Goal: Transaction & Acquisition: Purchase product/service

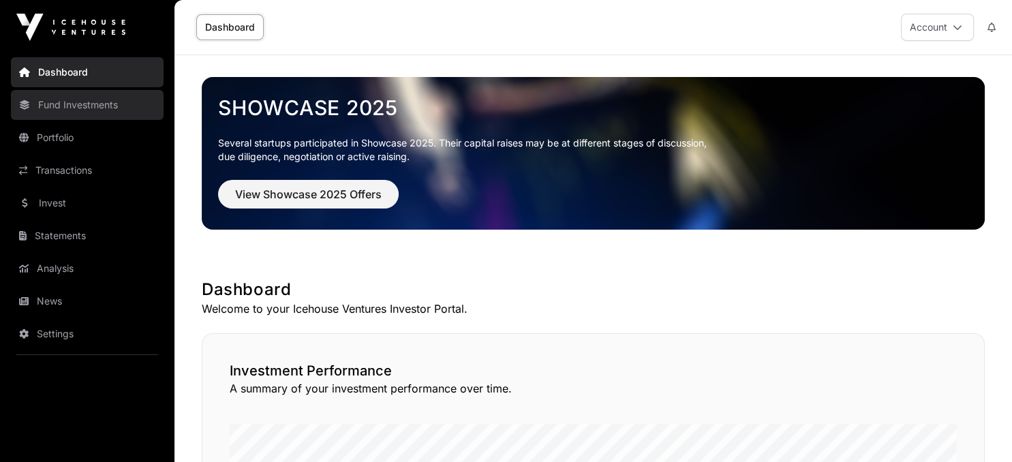
click at [97, 100] on link "Fund Investments" at bounding box center [87, 105] width 153 height 30
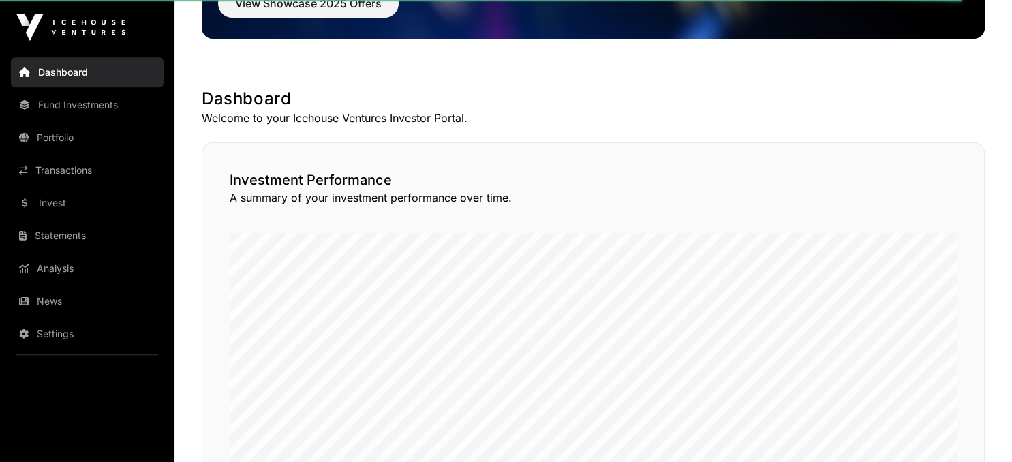
scroll to position [215, 0]
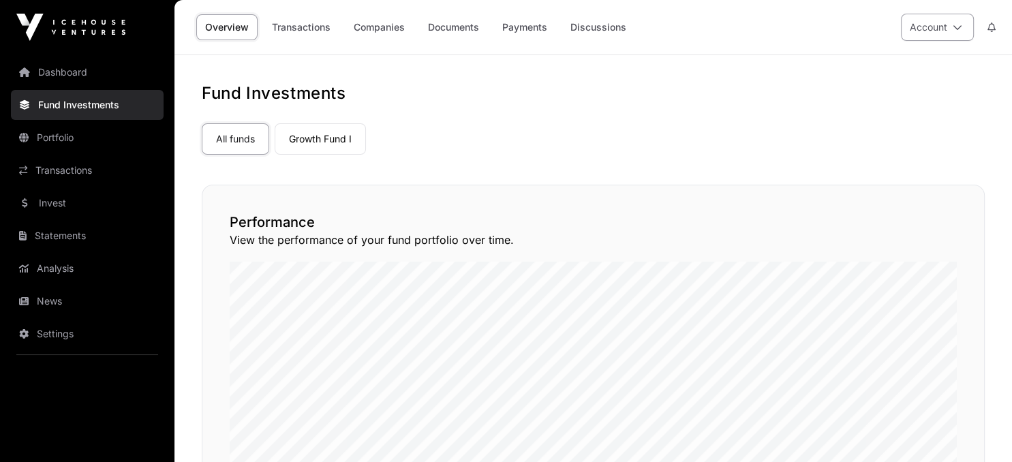
click at [958, 27] on icon at bounding box center [958, 27] width 10 height 10
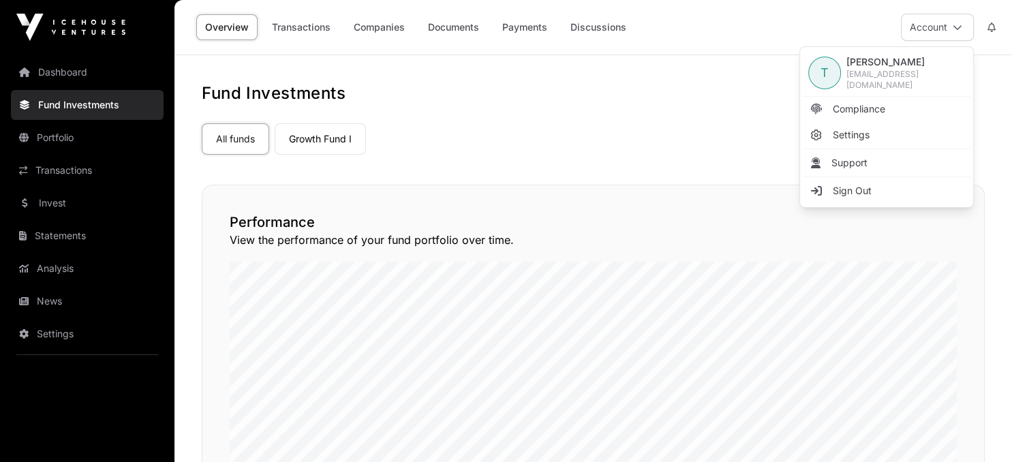
click at [645, 185] on div "Performance View the performance of your fund portfolio over time." at bounding box center [593, 353] width 783 height 336
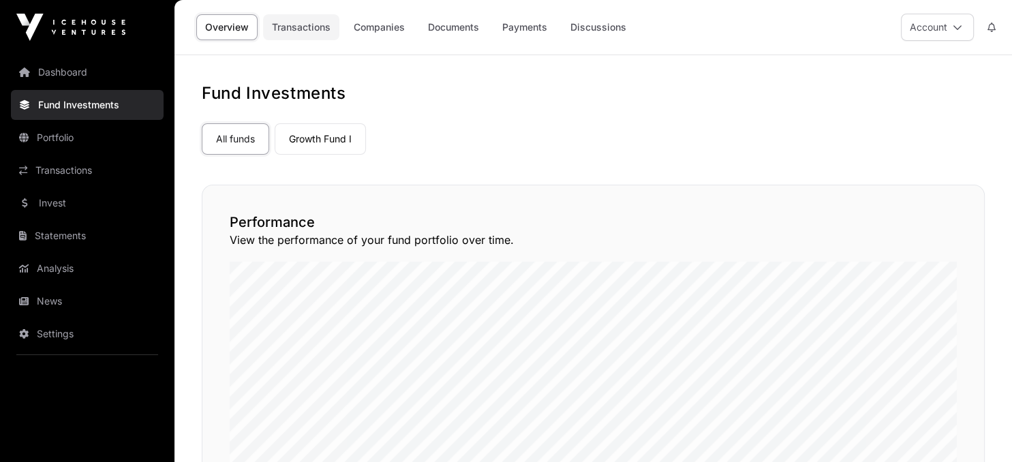
click at [306, 26] on link "Transactions" at bounding box center [301, 27] width 76 height 26
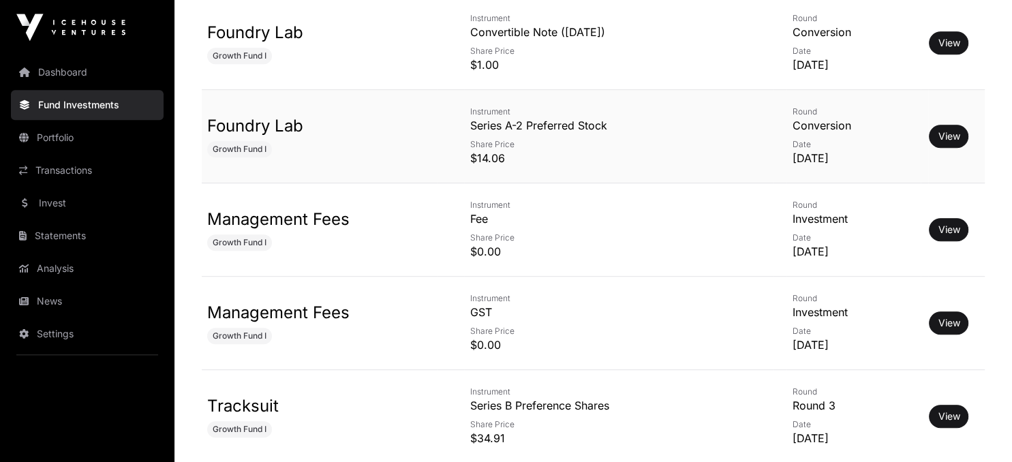
scroll to position [792, 0]
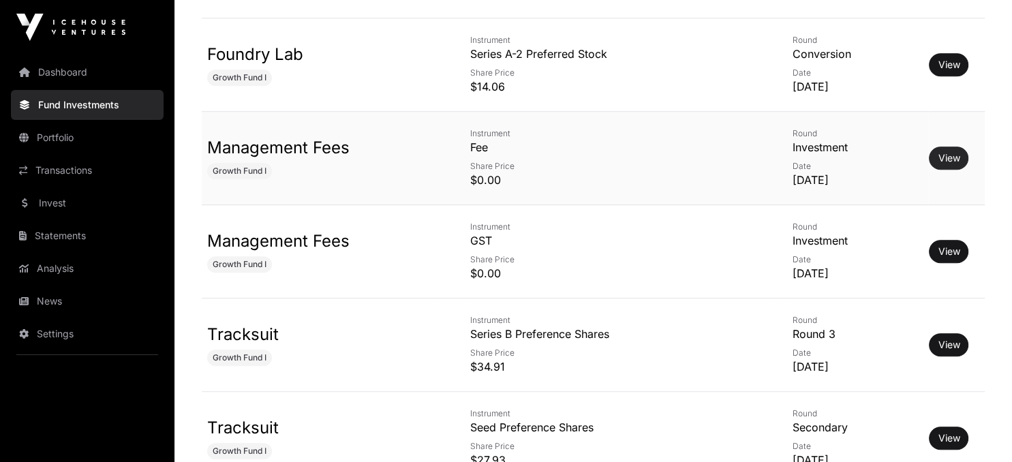
click at [940, 157] on link "View" at bounding box center [949, 158] width 22 height 14
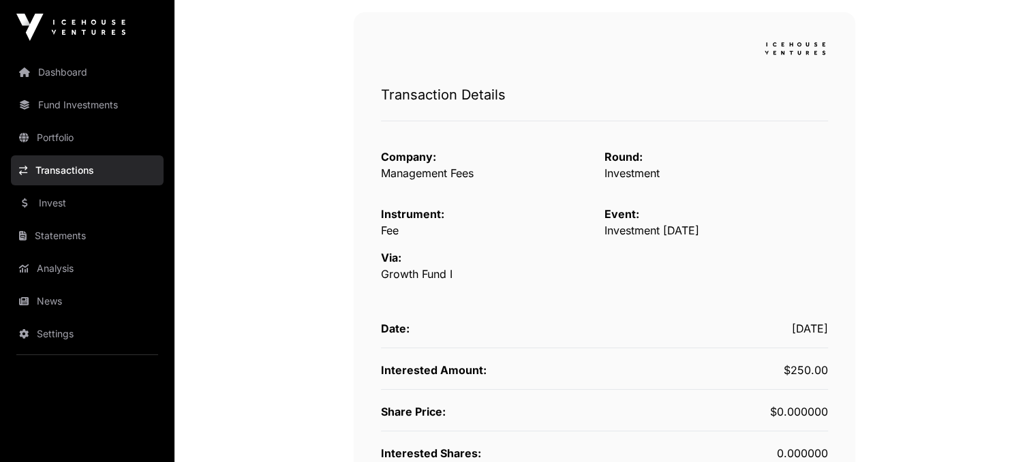
scroll to position [360, 0]
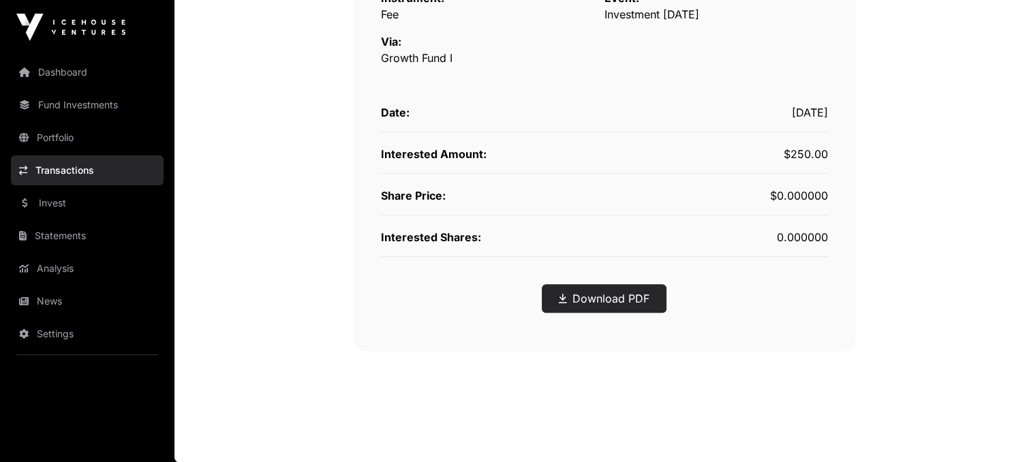
click at [607, 293] on link "Download PDF" at bounding box center [604, 298] width 91 height 16
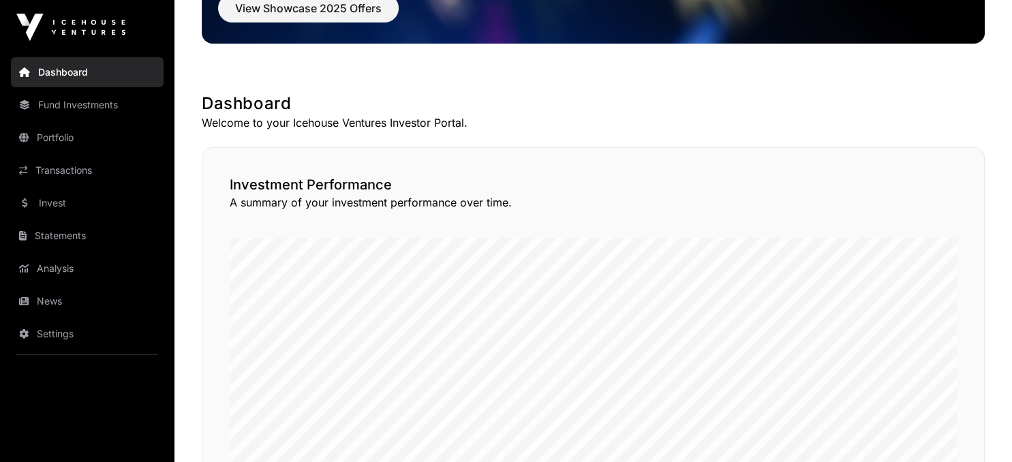
scroll to position [215, 0]
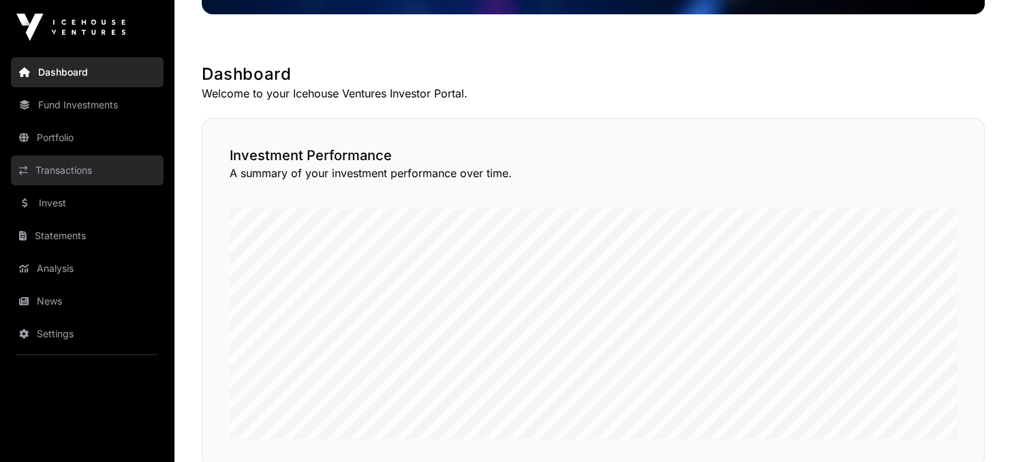
click at [80, 168] on link "Transactions" at bounding box center [87, 170] width 153 height 30
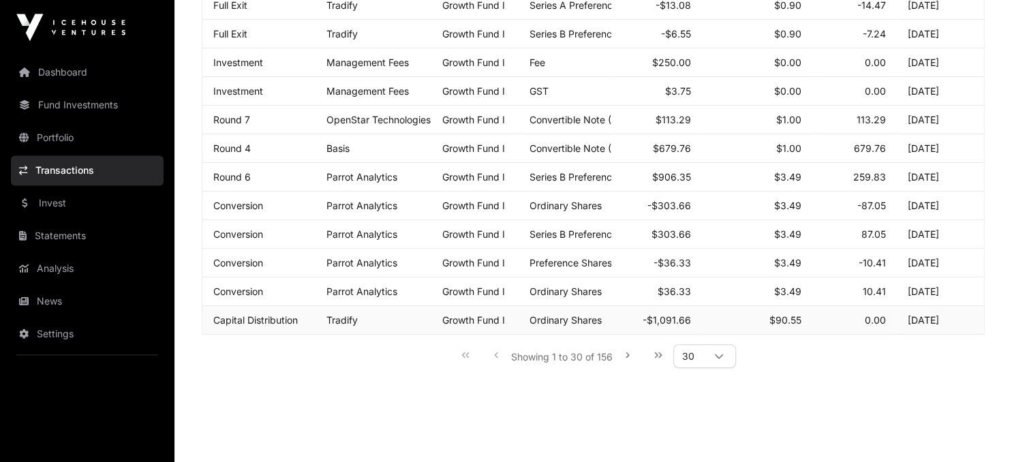
scroll to position [782, 0]
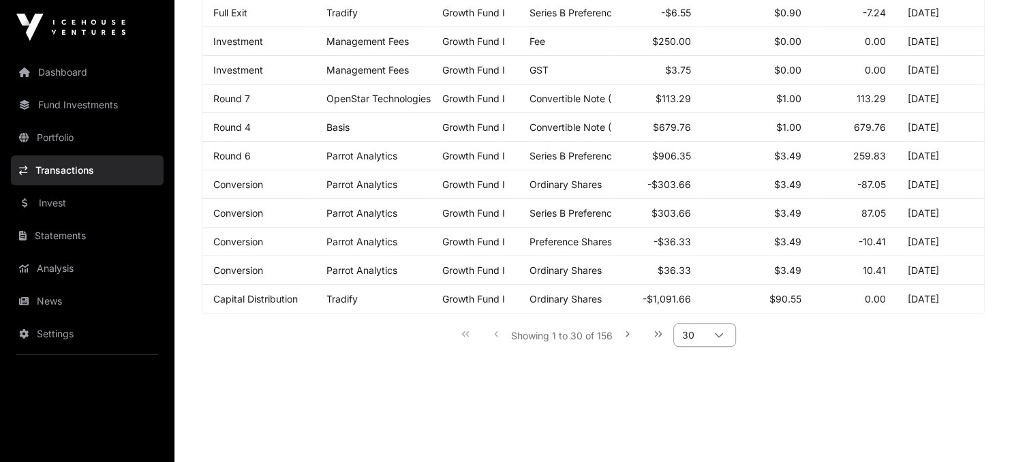
click at [724, 331] on icon at bounding box center [720, 336] width 10 height 10
click at [700, 380] on li "50" at bounding box center [705, 377] width 55 height 22
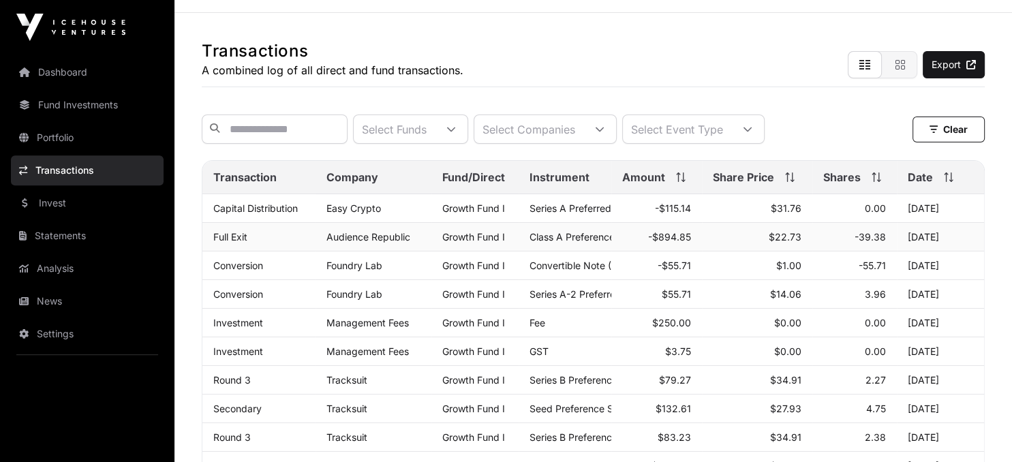
scroll to position [0, 0]
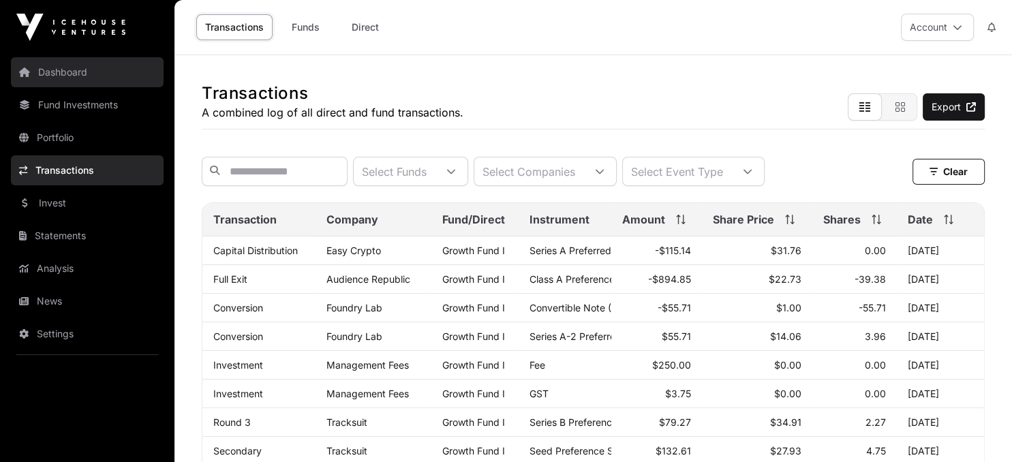
click at [46, 73] on link "Dashboard" at bounding box center [87, 72] width 153 height 30
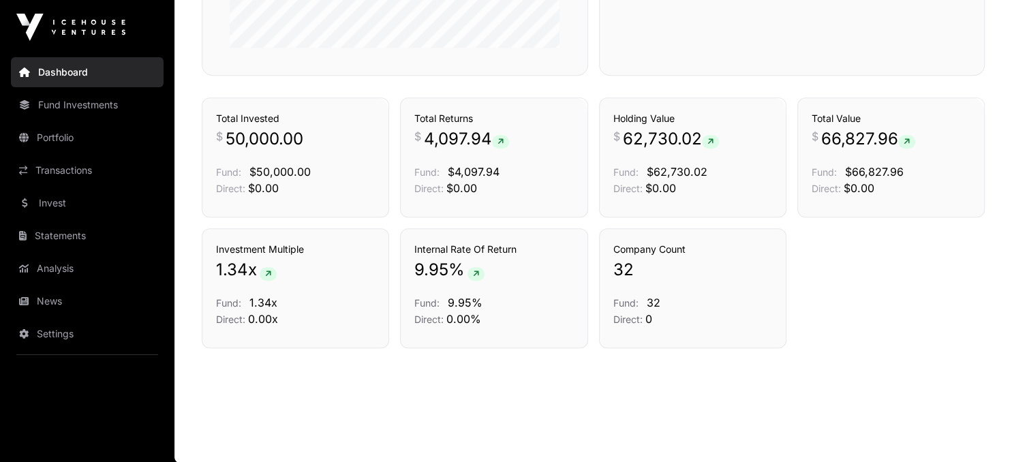
scroll to position [579, 0]
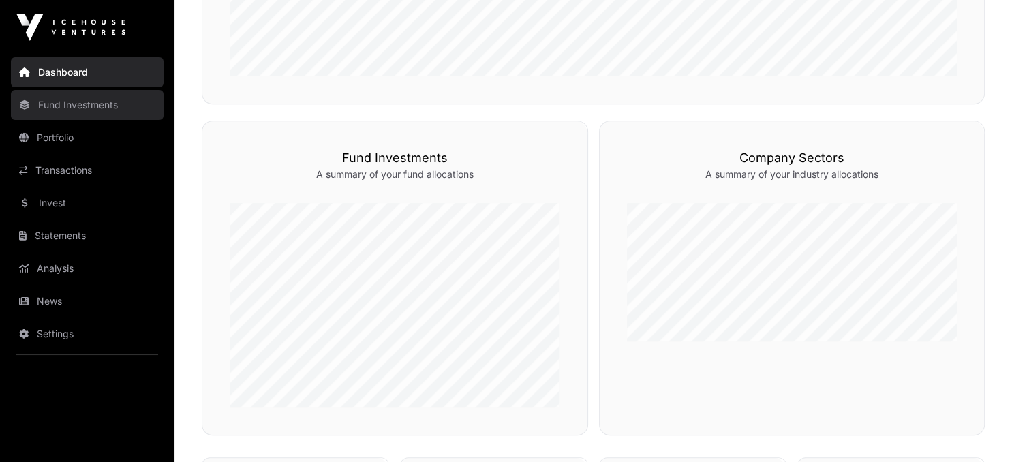
click at [54, 103] on link "Fund Investments" at bounding box center [87, 105] width 153 height 30
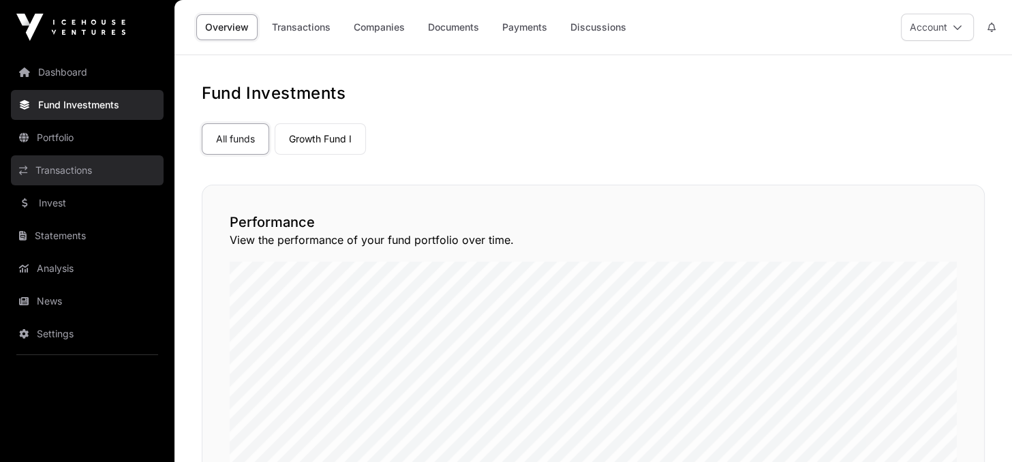
click at [69, 174] on link "Transactions" at bounding box center [87, 170] width 153 height 30
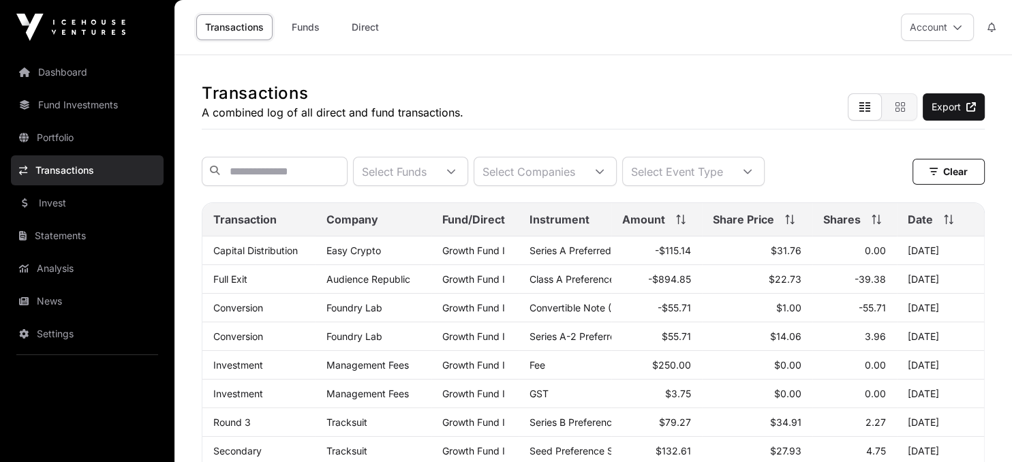
click at [57, 206] on link "Invest" at bounding box center [87, 203] width 153 height 30
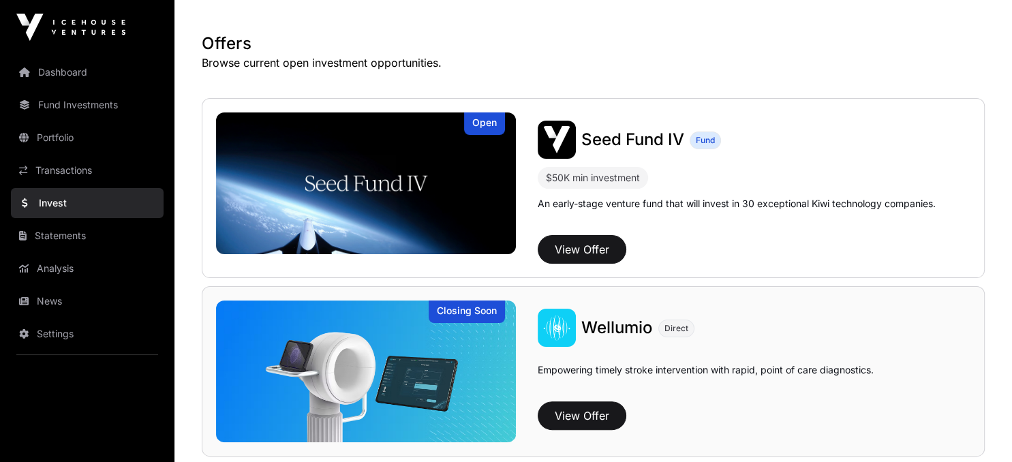
scroll to position [210, 0]
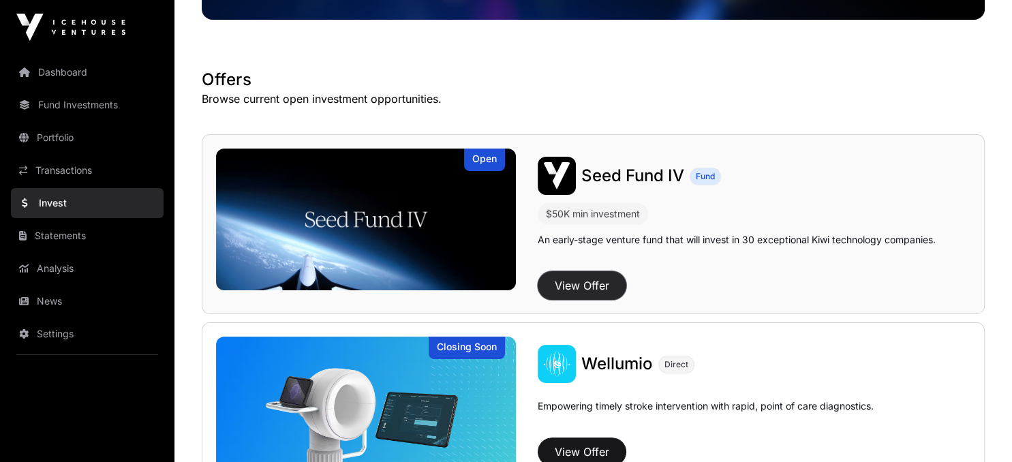
click at [569, 282] on button "View Offer" at bounding box center [582, 285] width 89 height 29
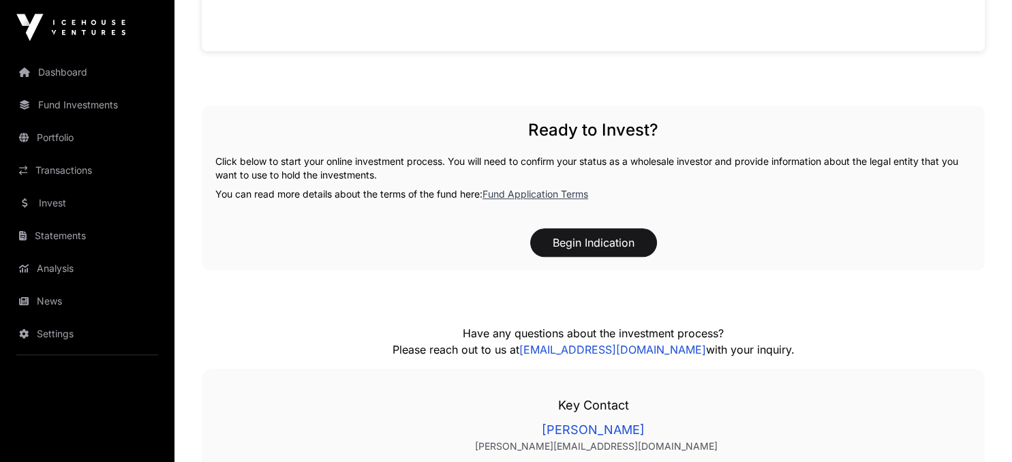
scroll to position [1280, 0]
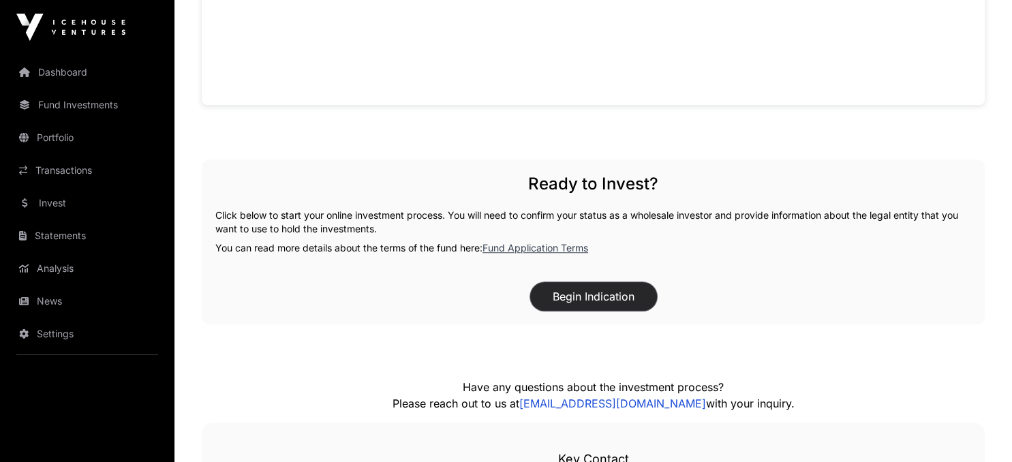
click at [590, 300] on button "Begin Indication" at bounding box center [593, 296] width 127 height 29
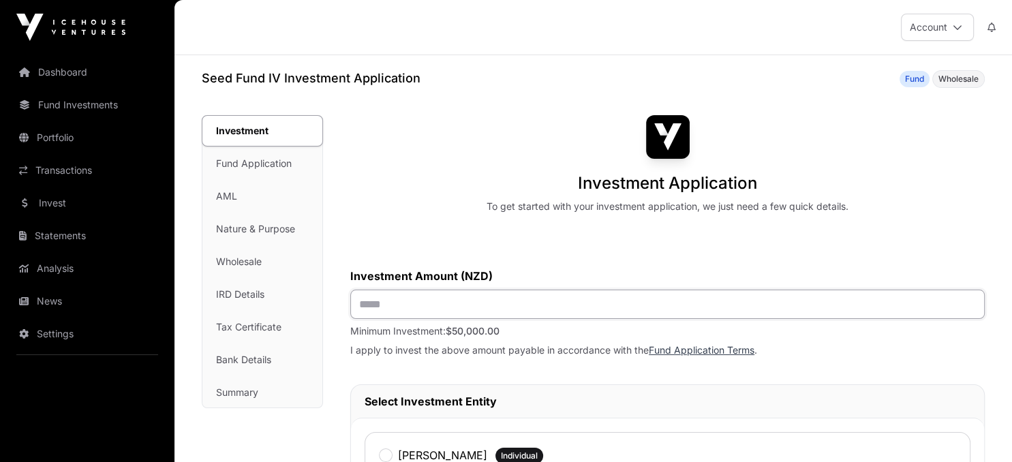
drag, startPoint x: 393, startPoint y: 307, endPoint x: 310, endPoint y: 319, distance: 84.1
click at [350, 319] on input "text" at bounding box center [667, 304] width 635 height 29
type input "*******"
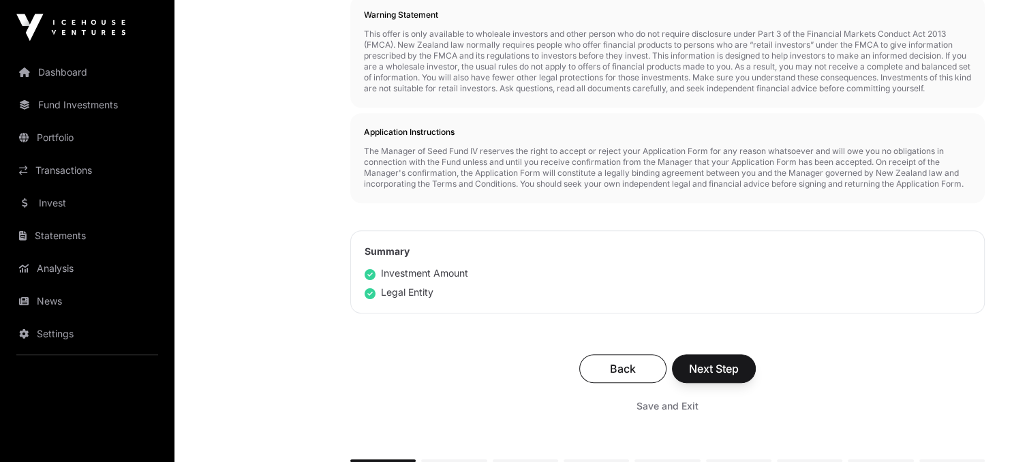
scroll to position [770, 0]
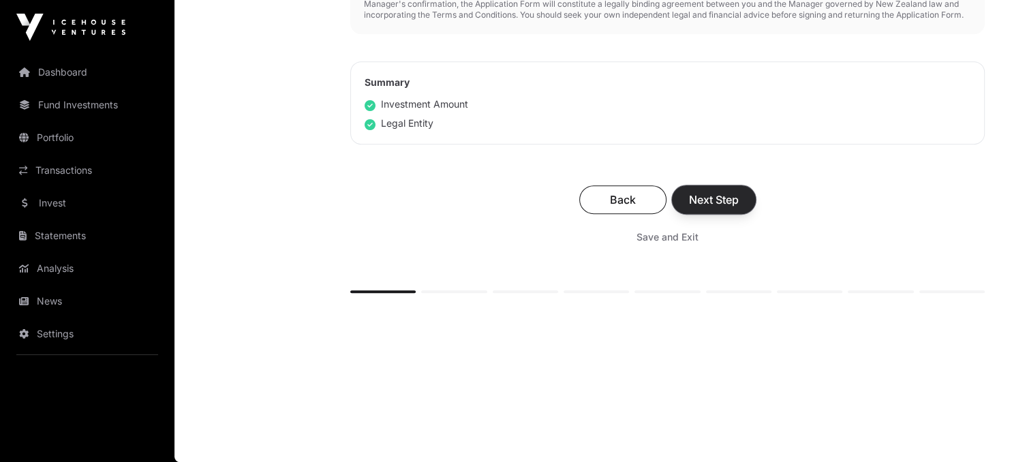
click at [713, 200] on span "Next Step" at bounding box center [714, 200] width 50 height 16
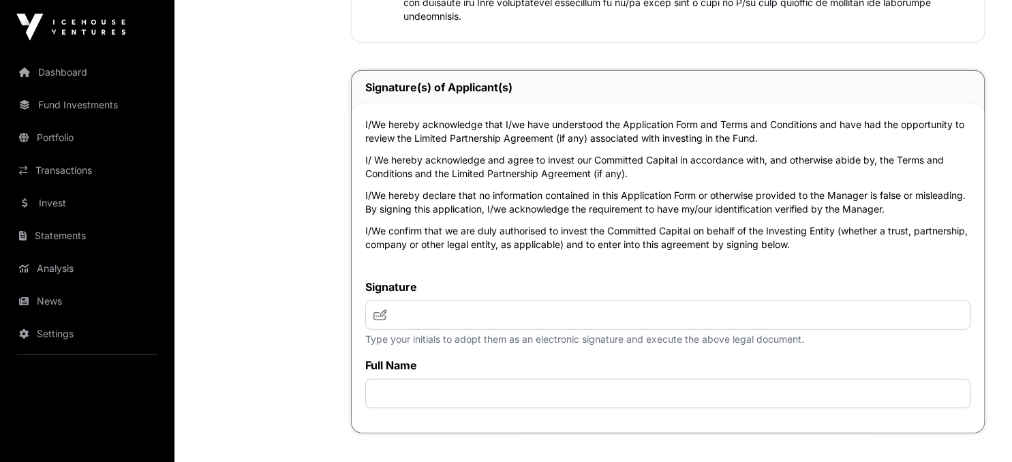
scroll to position [3311, 0]
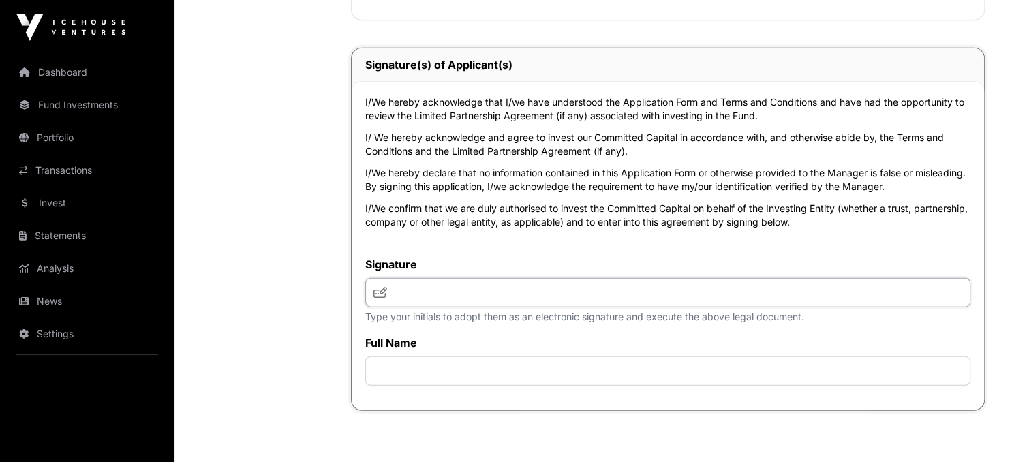
click at [400, 288] on input "text" at bounding box center [667, 292] width 605 height 29
type input "***"
drag, startPoint x: 413, startPoint y: 363, endPoint x: 481, endPoint y: 389, distance: 72.7
click at [415, 361] on input "text" at bounding box center [667, 371] width 605 height 29
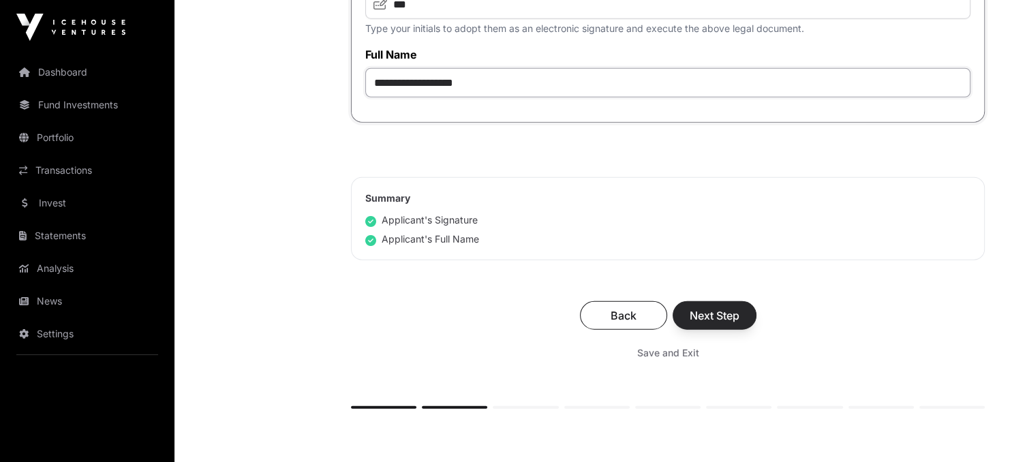
type input "**********"
click at [700, 320] on span "Next Step" at bounding box center [715, 315] width 50 height 16
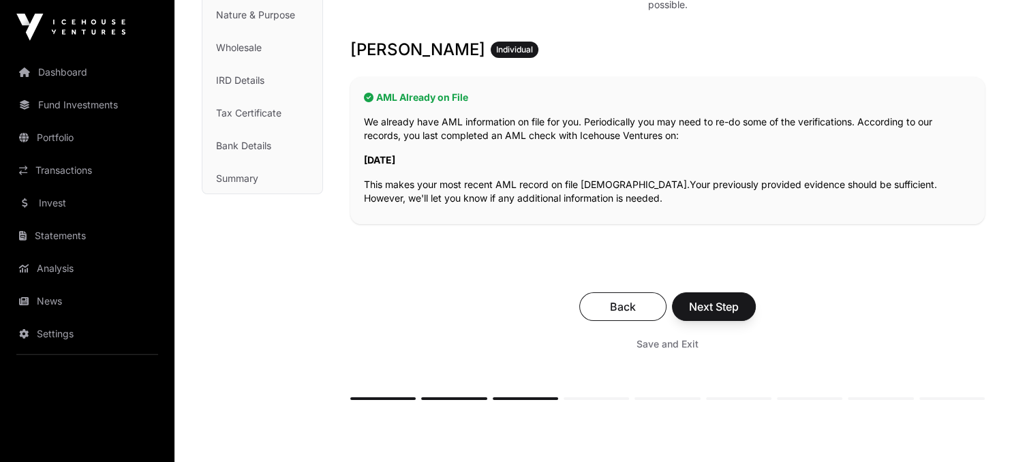
scroll to position [215, 0]
click at [724, 305] on span "Next Step" at bounding box center [714, 307] width 50 height 16
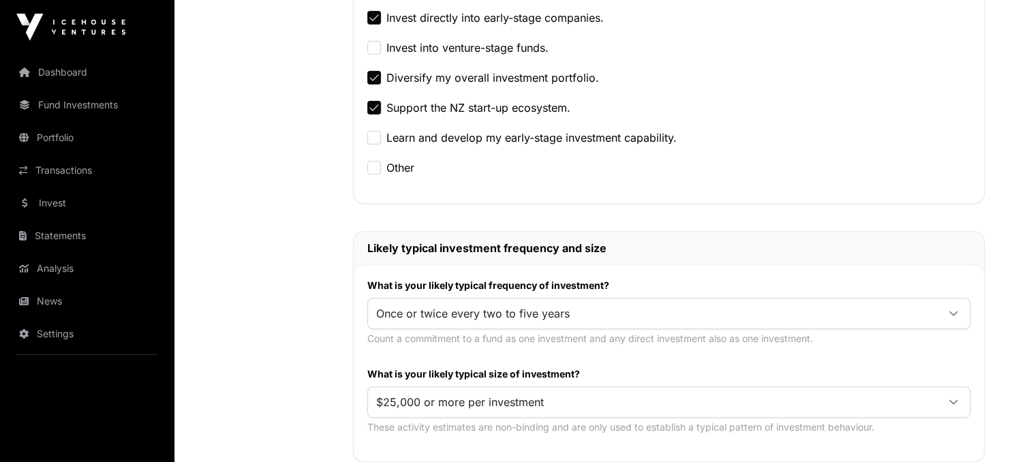
scroll to position [504, 0]
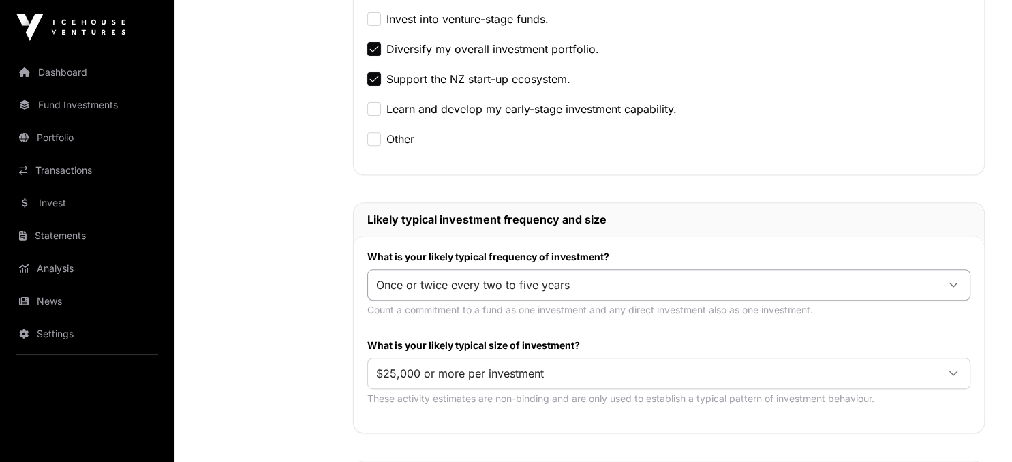
click at [951, 283] on icon at bounding box center [954, 285] width 8 height 5
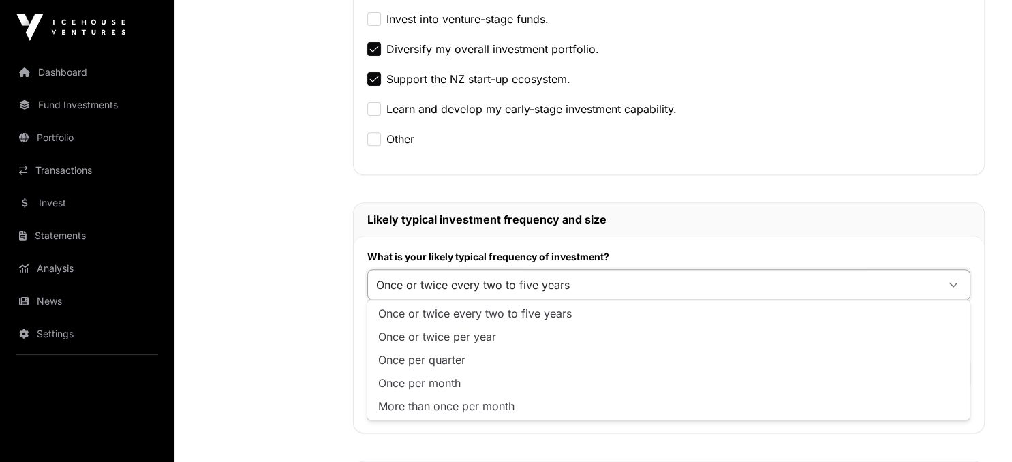
click at [552, 310] on span "Once or twice every two to five years" at bounding box center [475, 313] width 194 height 11
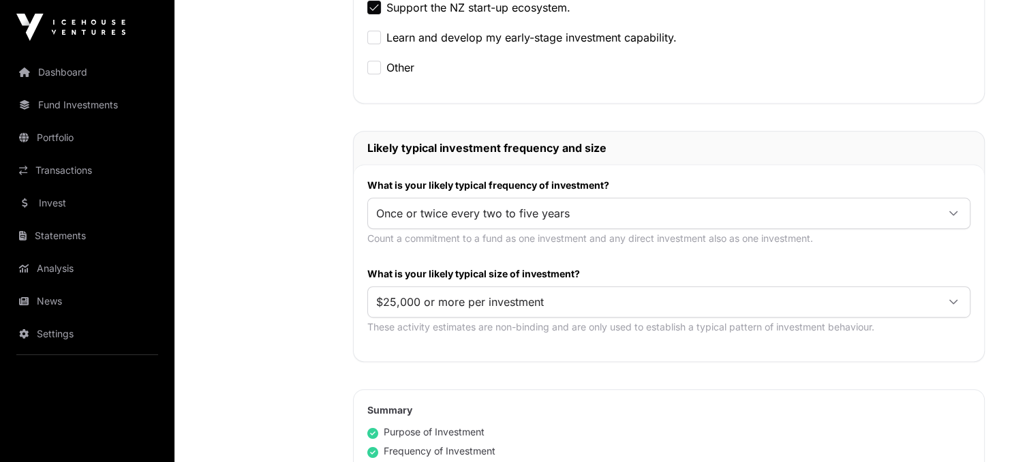
scroll to position [792, 0]
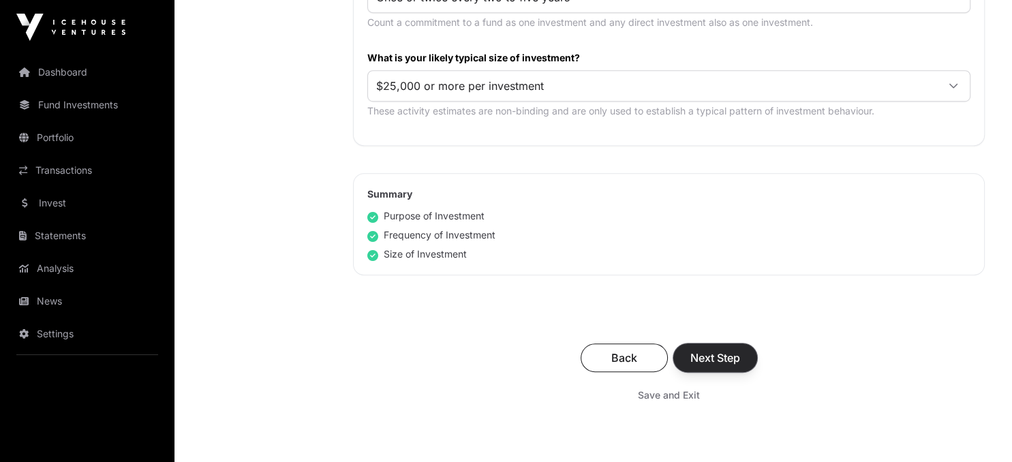
click at [710, 351] on span "Next Step" at bounding box center [716, 358] width 50 height 16
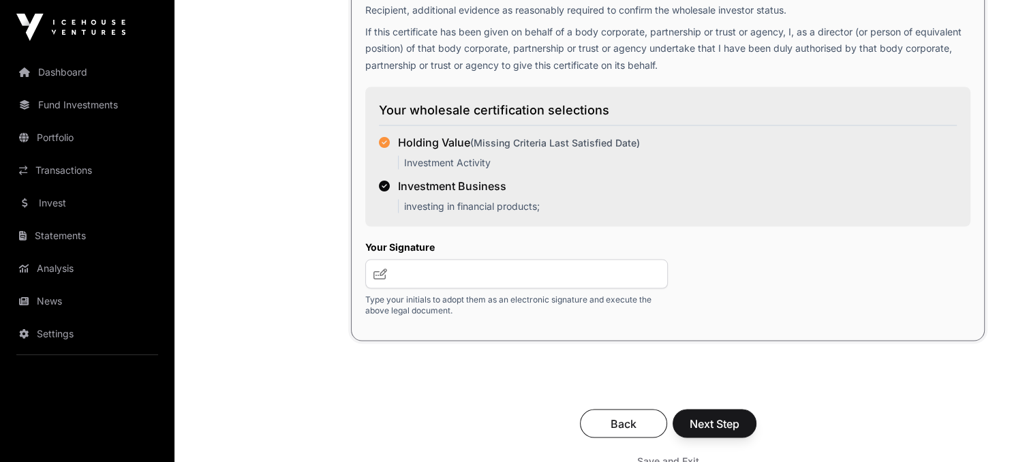
scroll to position [2520, 0]
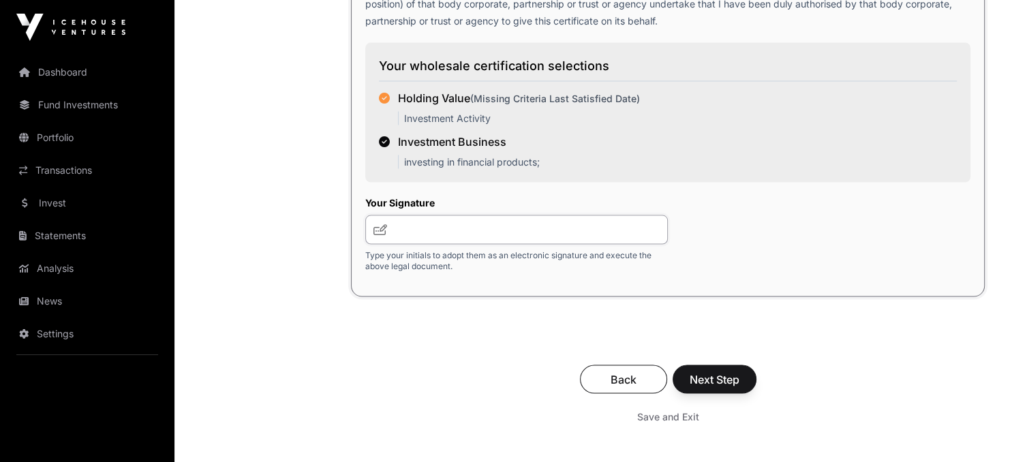
click at [406, 232] on input "text" at bounding box center [516, 229] width 303 height 29
type input "***"
click at [721, 374] on span "Next Step" at bounding box center [715, 379] width 50 height 16
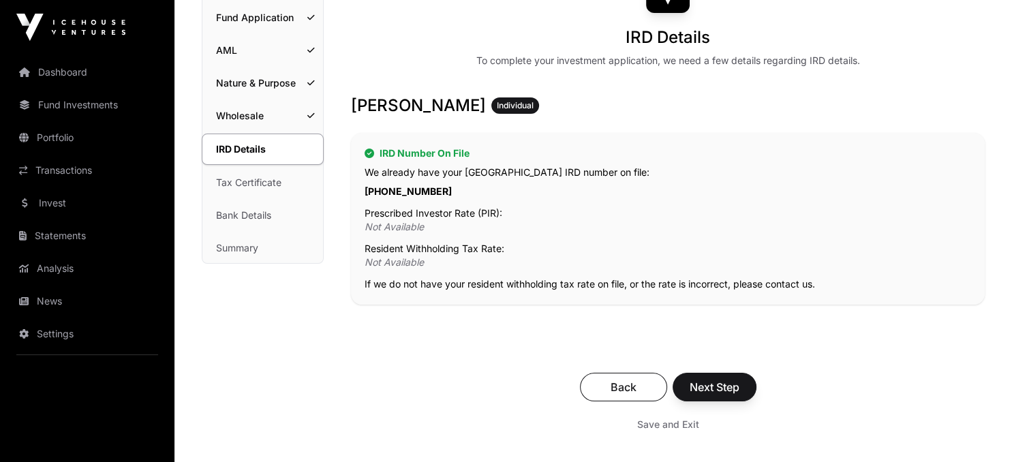
scroll to position [189, 0]
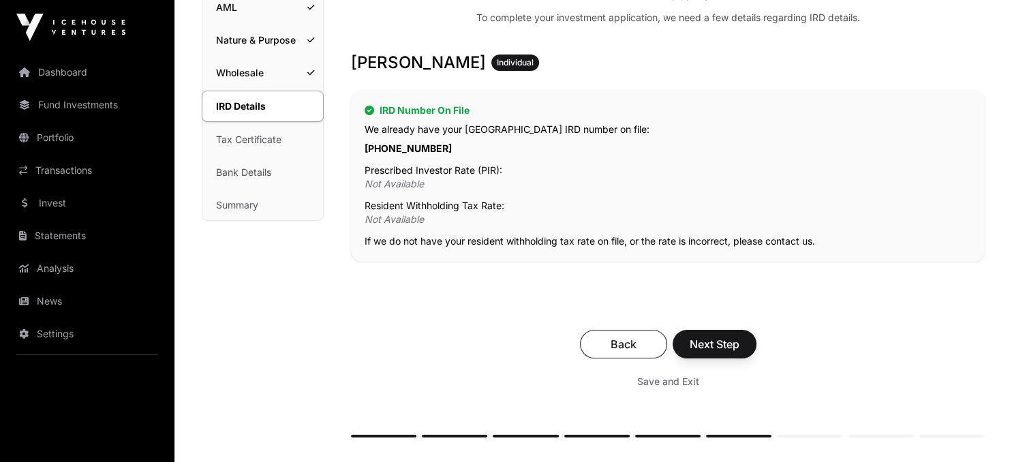
click at [427, 222] on p "Not Available" at bounding box center [668, 220] width 607 height 14
click at [421, 211] on p "Resident Withholding Tax Rate:" at bounding box center [668, 206] width 607 height 14
click at [697, 350] on span "Next Step" at bounding box center [715, 344] width 50 height 16
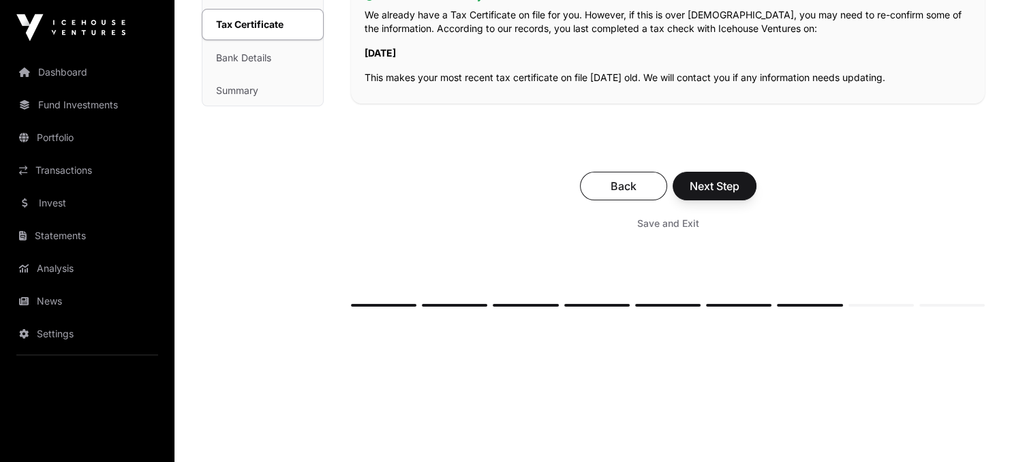
scroll to position [316, 0]
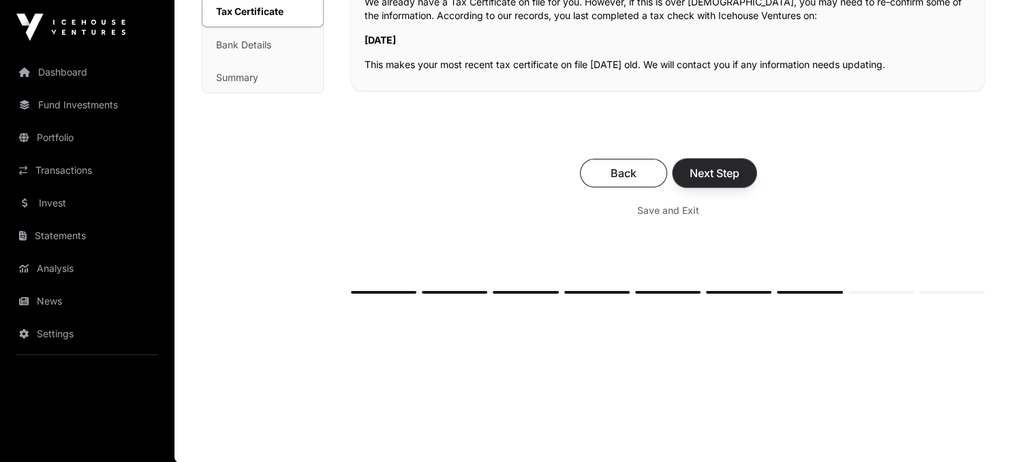
click at [702, 170] on span "Next Step" at bounding box center [715, 173] width 50 height 16
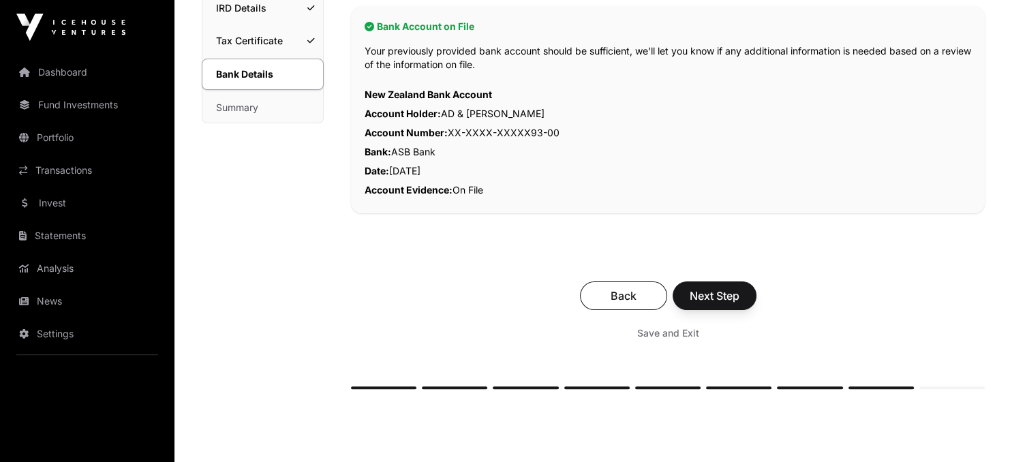
scroll to position [288, 0]
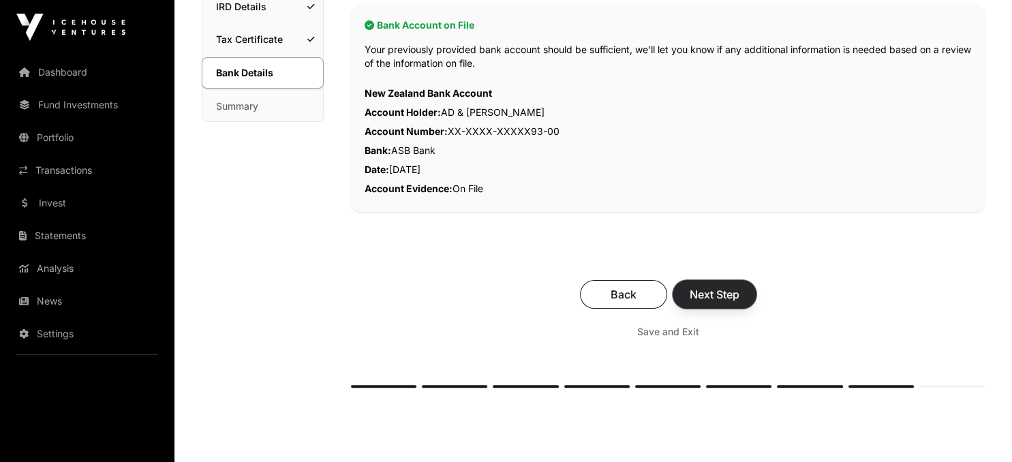
click at [710, 295] on span "Next Step" at bounding box center [715, 294] width 50 height 16
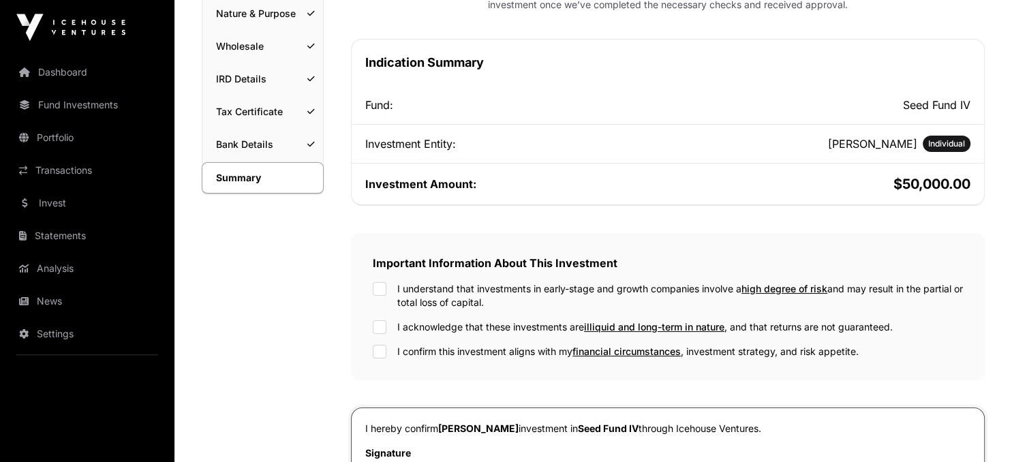
scroll to position [288, 0]
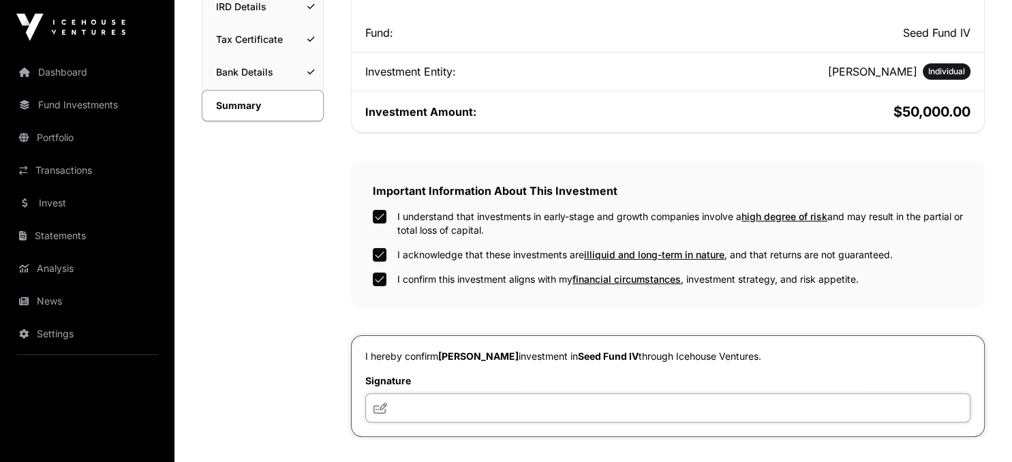
click at [412, 408] on input "text" at bounding box center [667, 407] width 605 height 29
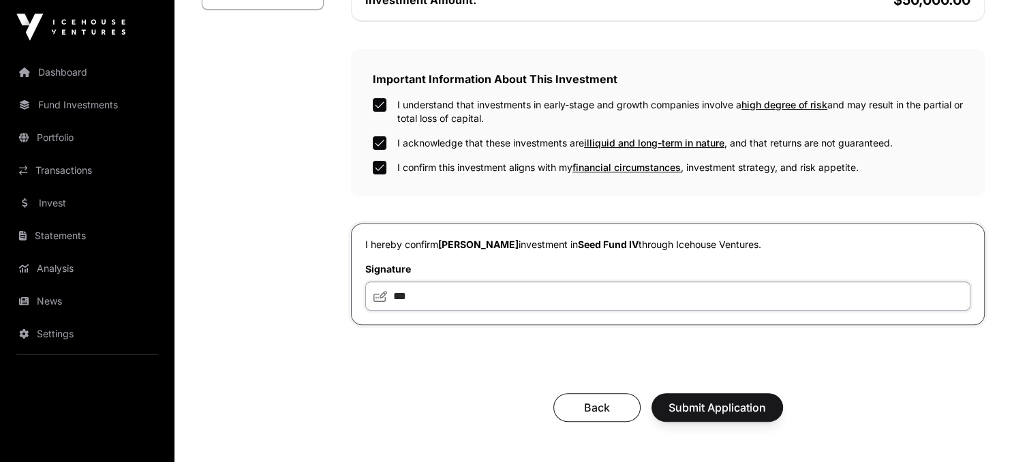
scroll to position [504, 0]
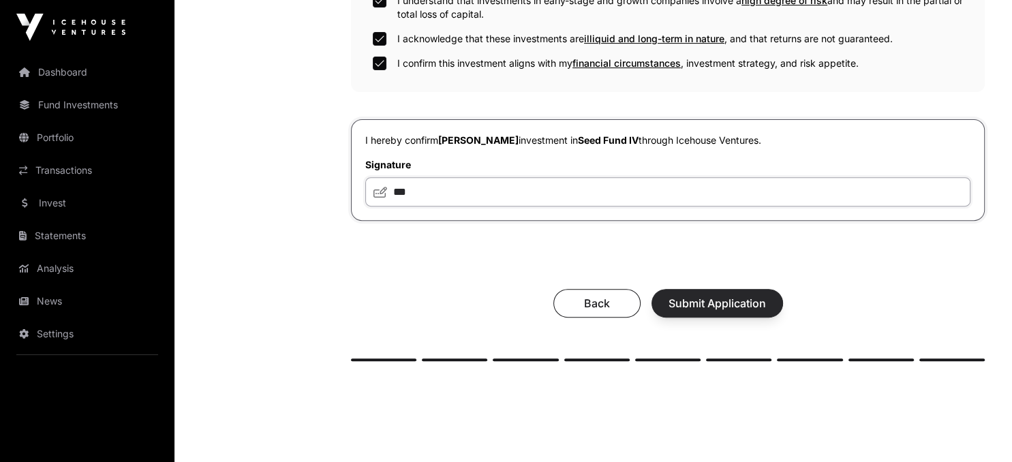
type input "***"
click at [716, 306] on span "Submit Application" at bounding box center [717, 303] width 97 height 16
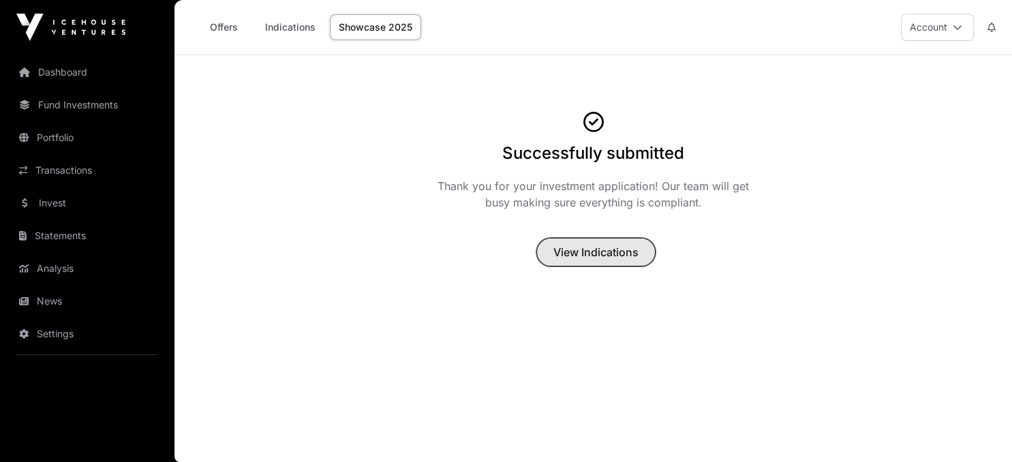
click at [587, 251] on span "View Indications" at bounding box center [596, 252] width 85 height 16
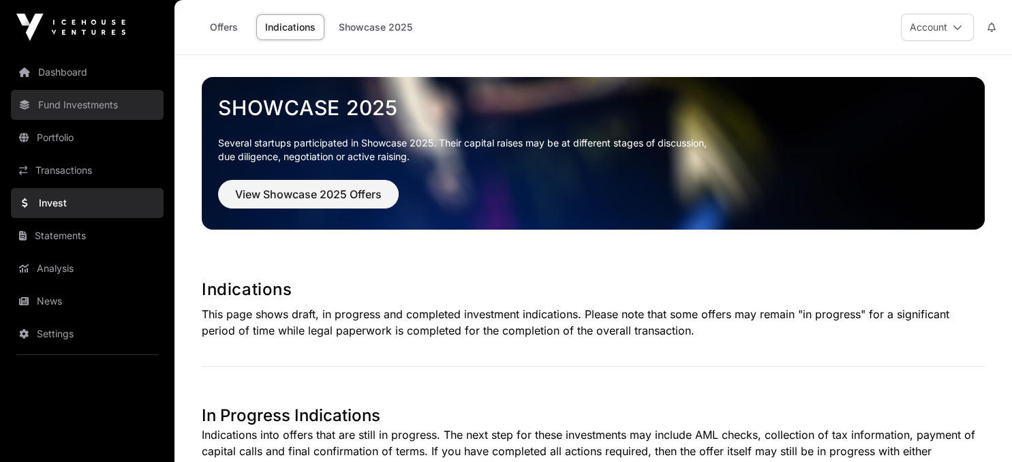
click at [90, 108] on link "Fund Investments" at bounding box center [87, 105] width 153 height 30
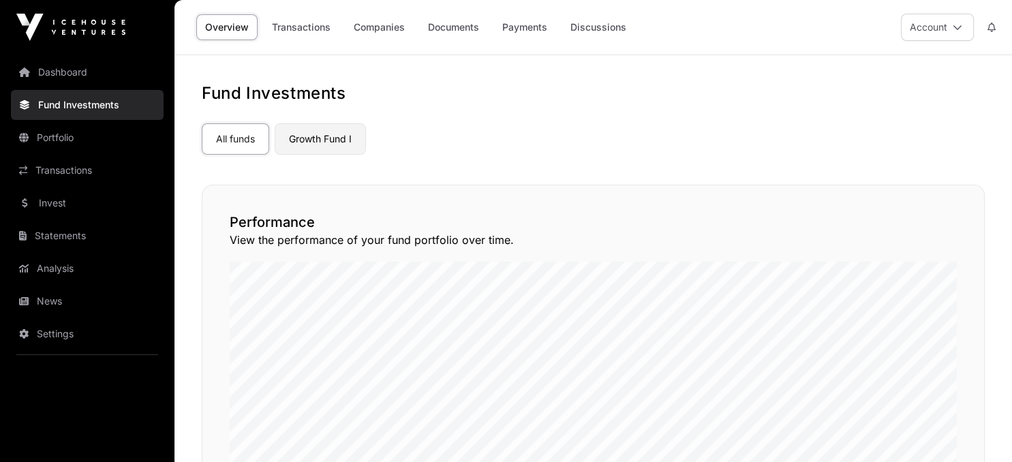
click at [318, 140] on link "Growth Fund I" at bounding box center [320, 138] width 91 height 31
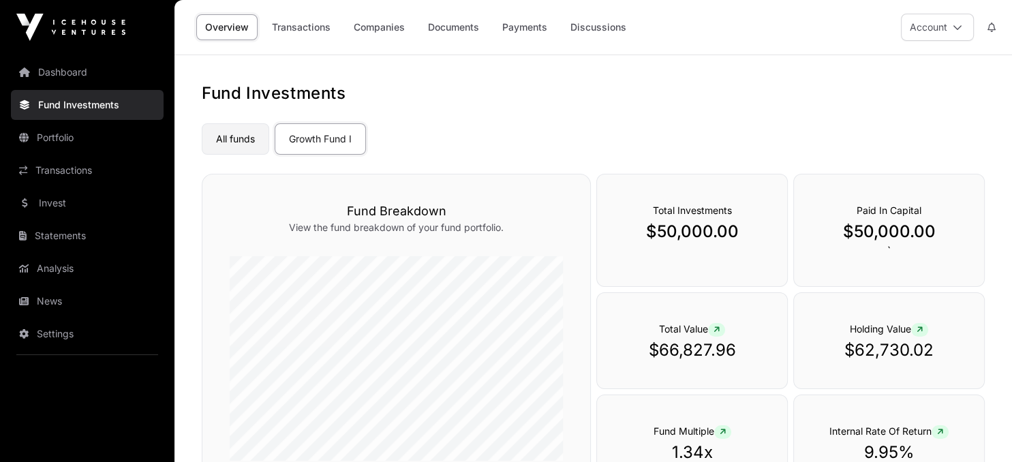
click at [230, 140] on link "All funds" at bounding box center [235, 138] width 67 height 31
